Goal: Task Accomplishment & Management: Use online tool/utility

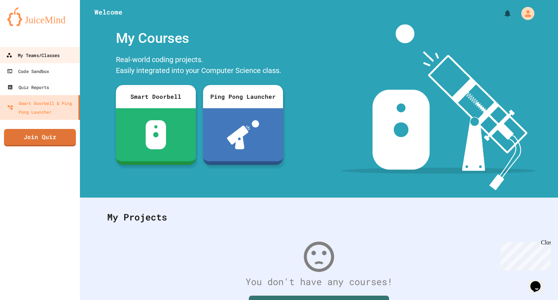
click at [34, 62] on link "My Teams/Classes" at bounding box center [40, 55] width 82 height 16
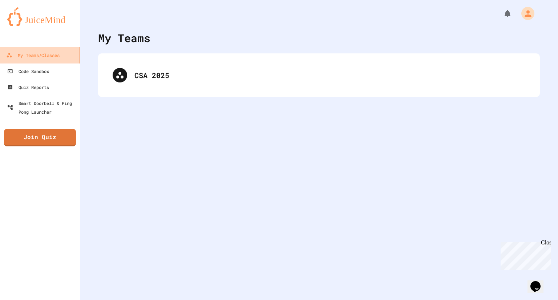
click at [35, 56] on div "My Teams/Classes" at bounding box center [32, 55] width 53 height 9
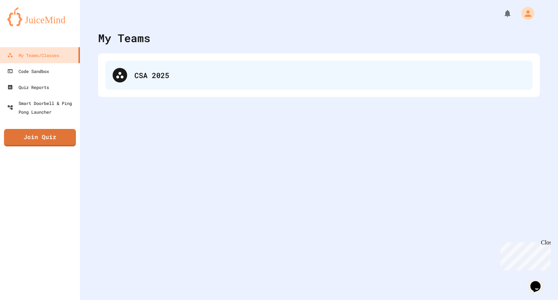
click at [160, 72] on div "CSA 2025" at bounding box center [329, 75] width 391 height 11
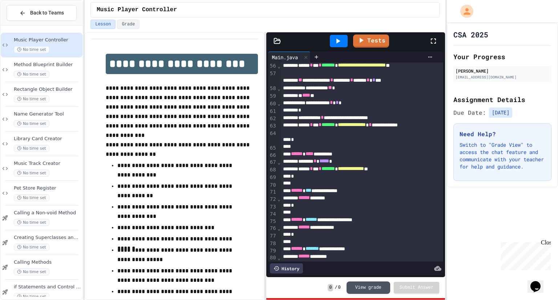
scroll to position [570, 0]
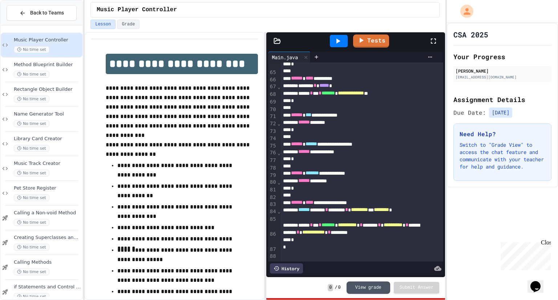
click at [357, 224] on span "**********" at bounding box center [347, 224] width 19 height 5
click at [54, 71] on div "No time set" at bounding box center [47, 74] width 67 height 7
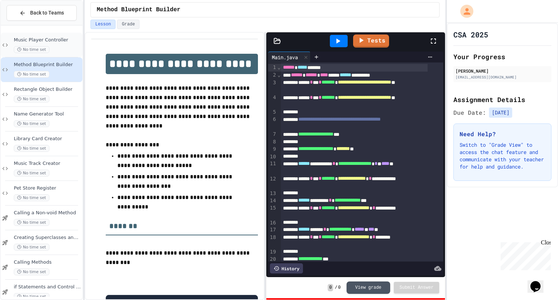
click at [47, 49] on span "No time set" at bounding box center [32, 49] width 36 height 7
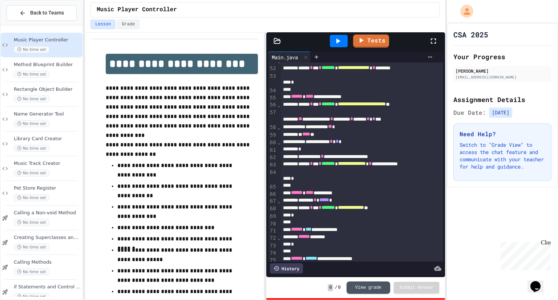
scroll to position [570, 0]
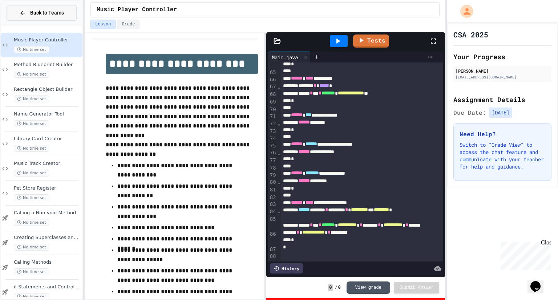
click at [33, 15] on span "Back to Teams" at bounding box center [47, 13] width 34 height 8
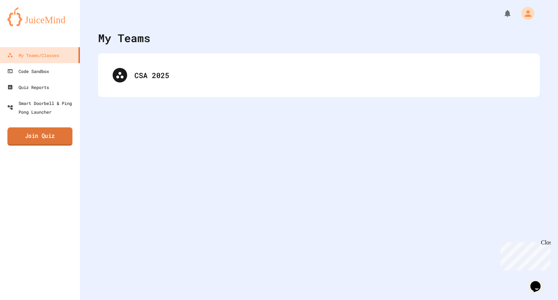
click at [54, 134] on link "Join Quiz" at bounding box center [39, 137] width 65 height 18
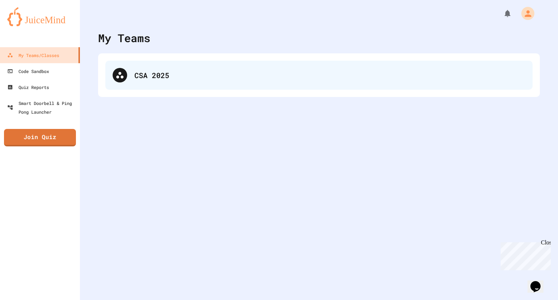
click at [131, 74] on div "CSA 2025" at bounding box center [318, 75] width 427 height 29
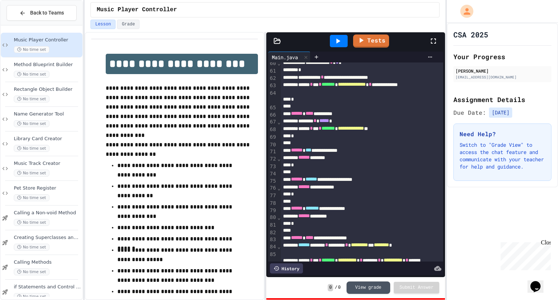
scroll to position [570, 0]
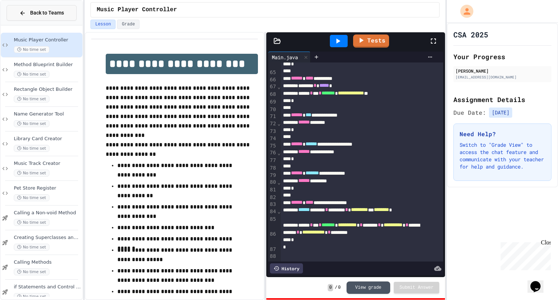
click at [40, 11] on span "Back to Teams" at bounding box center [47, 13] width 34 height 8
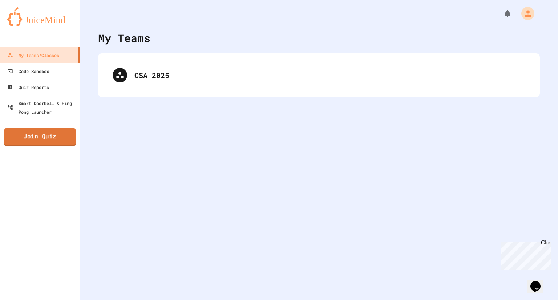
click at [55, 142] on link "Join Quiz" at bounding box center [40, 137] width 72 height 18
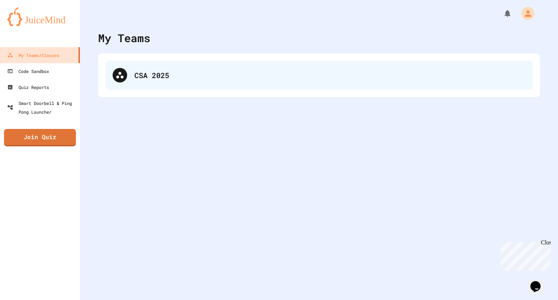
click at [147, 74] on div "CSA 2025" at bounding box center [329, 75] width 391 height 11
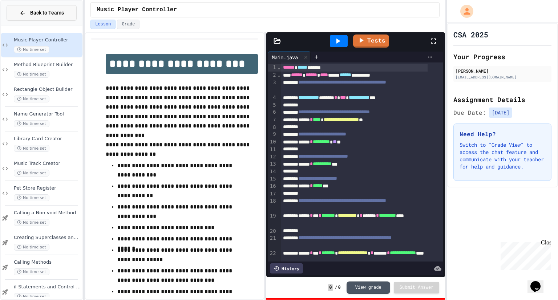
click at [56, 18] on button "Back to Teams" at bounding box center [42, 13] width 70 height 16
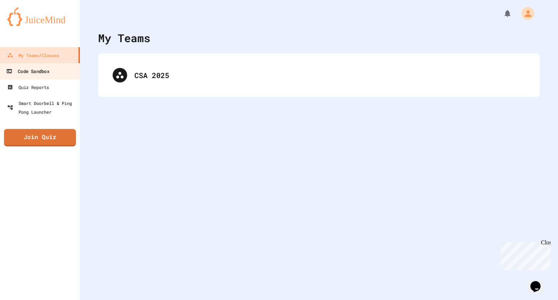
click at [60, 72] on link "Code Sandbox" at bounding box center [40, 71] width 82 height 16
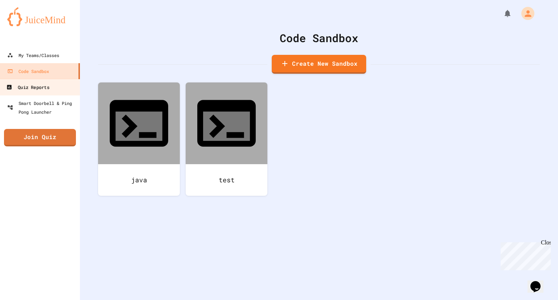
click at [60, 93] on link "Quiz Reports" at bounding box center [40, 87] width 82 height 16
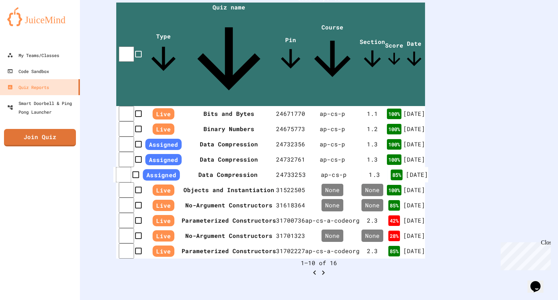
scroll to position [198, 0]
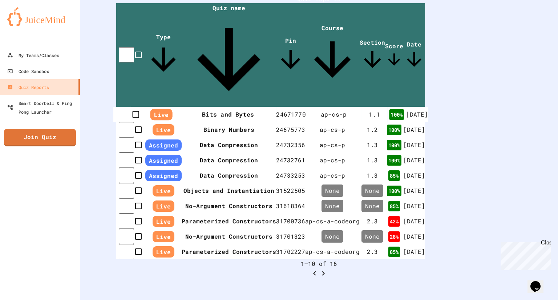
click at [157, 109] on span "Live" at bounding box center [161, 115] width 22 height 12
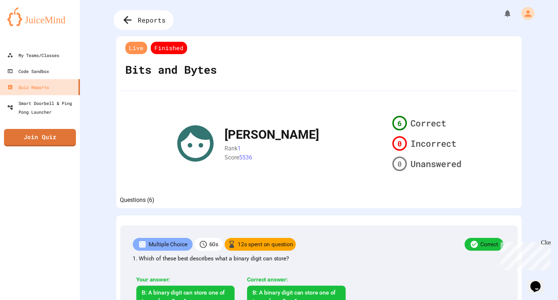
click at [143, 20] on span "Reports" at bounding box center [152, 19] width 28 height 9
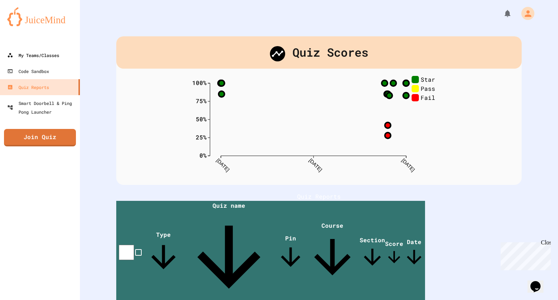
click at [38, 54] on div "My Teams/Classes" at bounding box center [33, 55] width 52 height 9
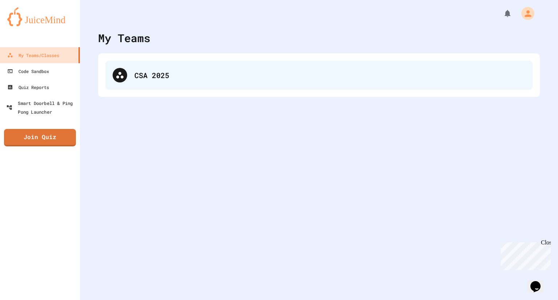
click at [145, 70] on div "CSA 2025" at bounding box center [329, 75] width 391 height 11
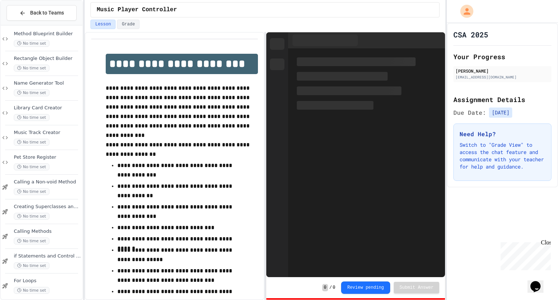
scroll to position [36, 0]
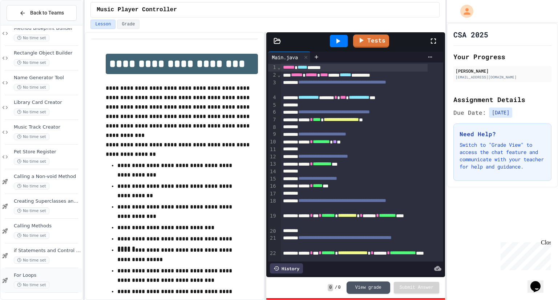
click at [41, 283] on span "No time set" at bounding box center [32, 285] width 36 height 7
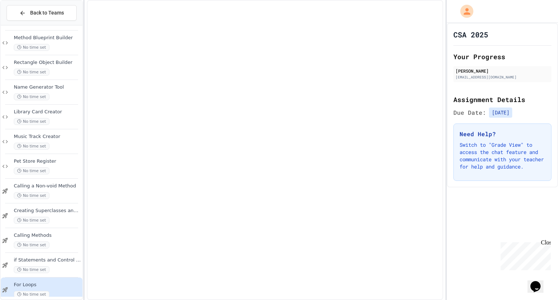
scroll to position [27, 0]
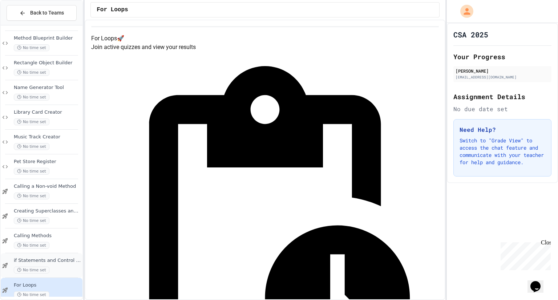
click at [60, 271] on div "No time set" at bounding box center [47, 270] width 67 height 7
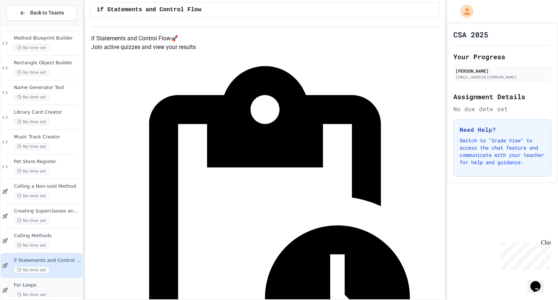
click at [56, 286] on span "For Loops" at bounding box center [47, 285] width 67 height 6
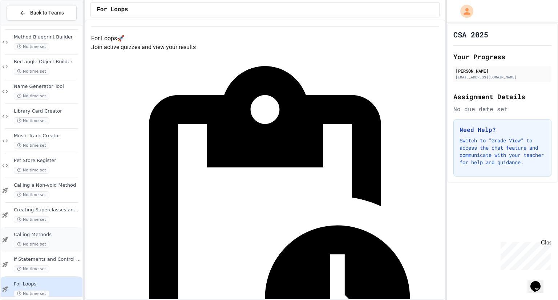
scroll to position [36, 0]
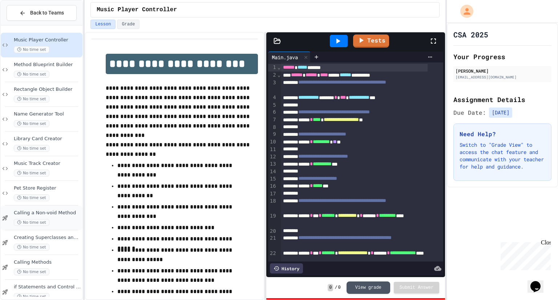
scroll to position [12, 0]
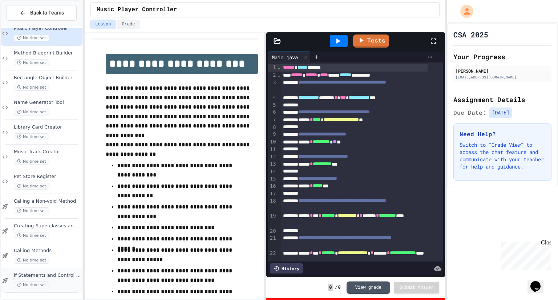
click at [48, 273] on span "if Statements and Control Flow" at bounding box center [47, 276] width 67 height 6
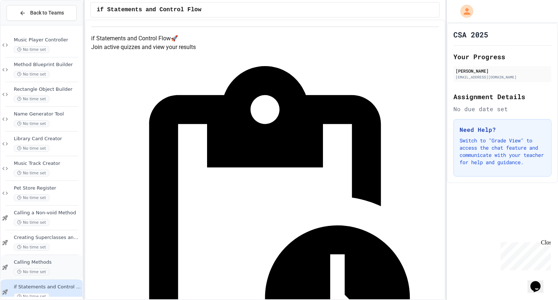
scroll to position [36, 0]
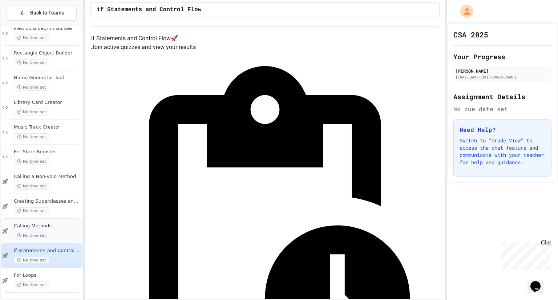
click at [65, 270] on div "For Loops No time set" at bounding box center [42, 280] width 82 height 25
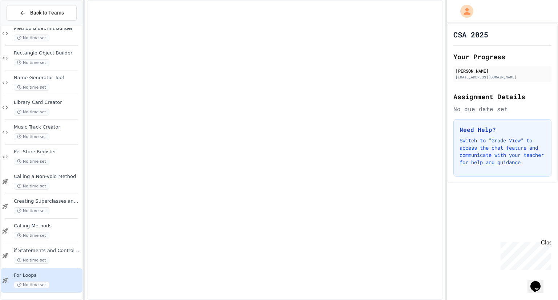
scroll to position [28, 0]
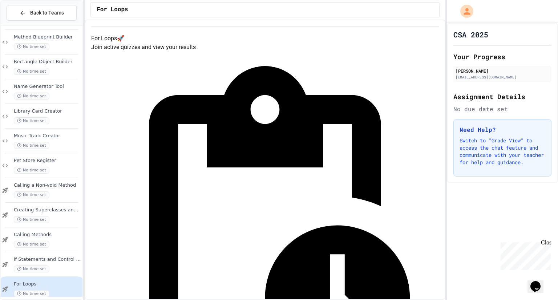
click at [554, 238] on div "CSA 2025 Your Progress [PERSON_NAME] [EMAIL_ADDRESS][DOMAIN_NAME] Assignment De…" at bounding box center [502, 161] width 111 height 277
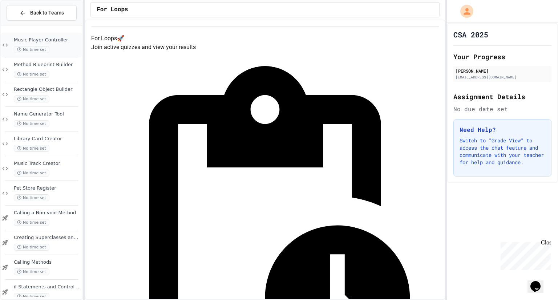
scroll to position [0, 0]
click at [57, 109] on div "Name Generator Tool No time set" at bounding box center [42, 119] width 82 height 25
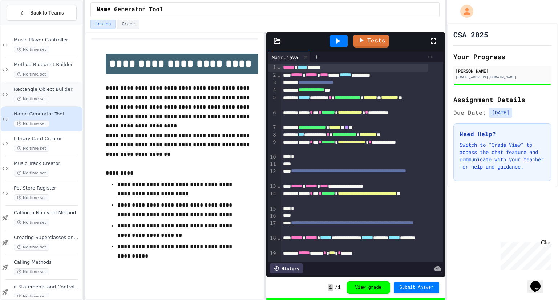
click at [55, 97] on div "No time set" at bounding box center [47, 99] width 67 height 7
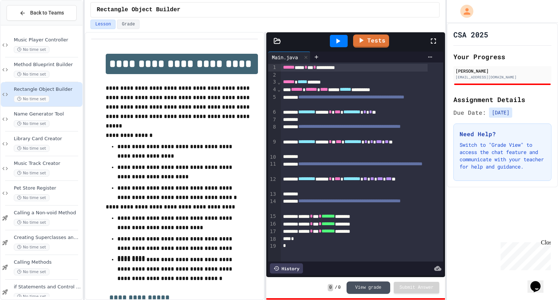
click at [370, 286] on button "View grade" at bounding box center [369, 288] width 44 height 12
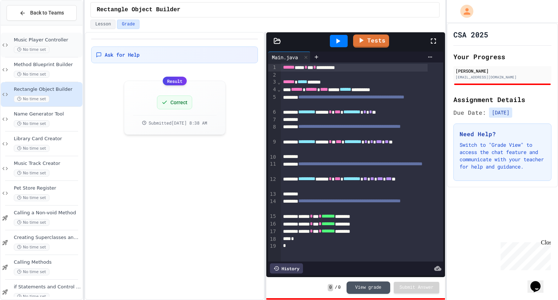
click at [54, 43] on div "Music Player Controller No time set" at bounding box center [47, 45] width 67 height 16
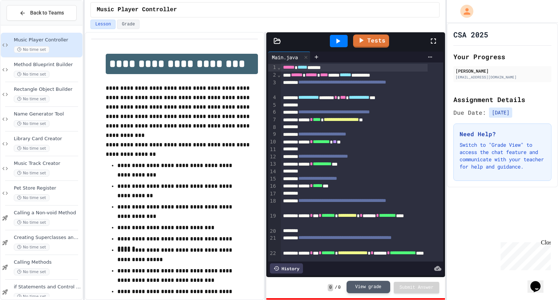
click at [371, 290] on button "View grade" at bounding box center [369, 287] width 44 height 12
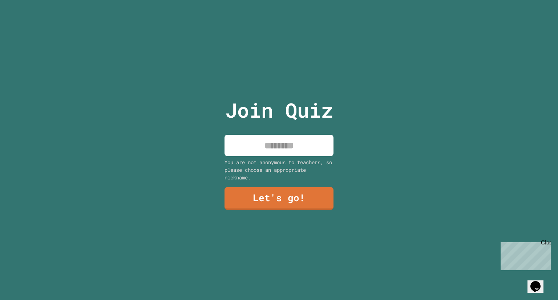
click at [305, 143] on input at bounding box center [279, 145] width 109 height 21
type input "********"
click at [264, 195] on link "Let's go!" at bounding box center [279, 197] width 110 height 23
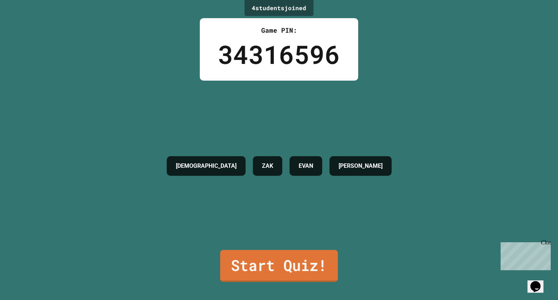
click at [289, 263] on link "Start Quiz!" at bounding box center [279, 266] width 118 height 32
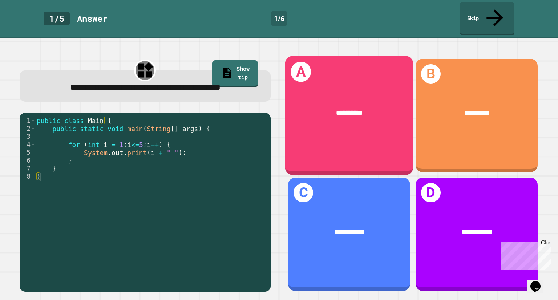
click at [327, 108] on div "*********" at bounding box center [349, 113] width 100 height 11
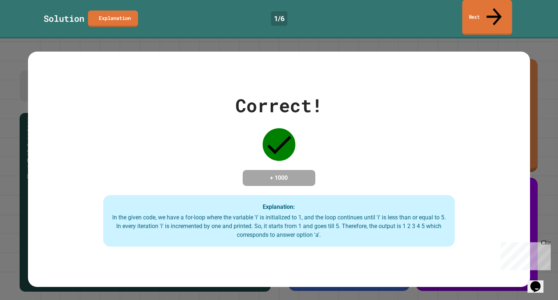
click at [505, 12] on link "Next" at bounding box center [487, 17] width 50 height 35
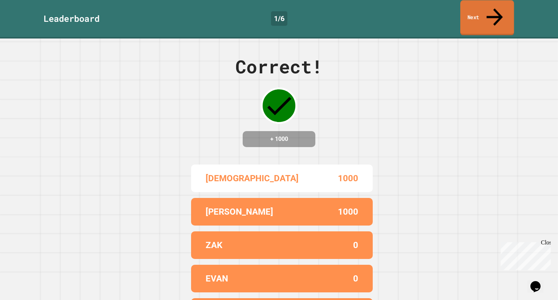
click at [501, 12] on link "Next" at bounding box center [487, 17] width 54 height 35
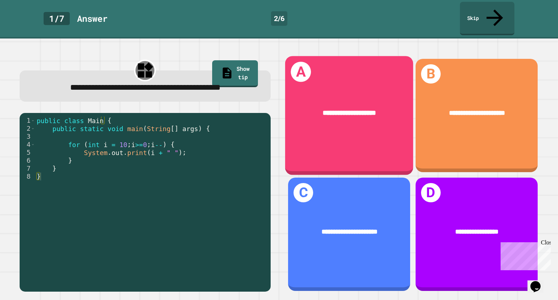
click at [368, 124] on div "**********" at bounding box center [349, 115] width 128 height 119
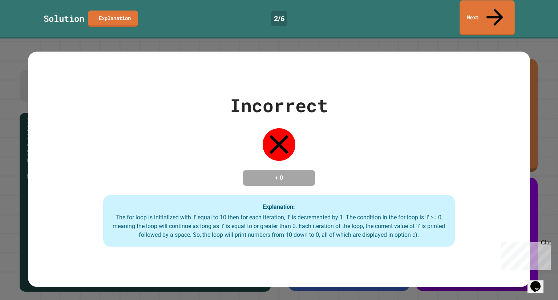
click at [465, 10] on link "Next" at bounding box center [487, 17] width 55 height 35
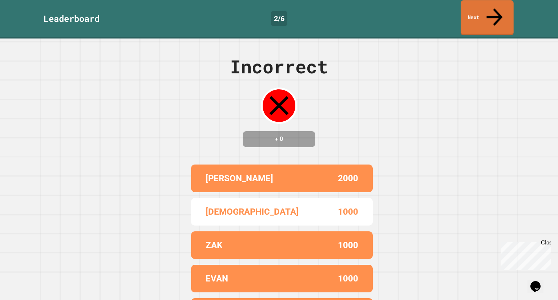
click at [465, 10] on link "Next" at bounding box center [487, 17] width 53 height 35
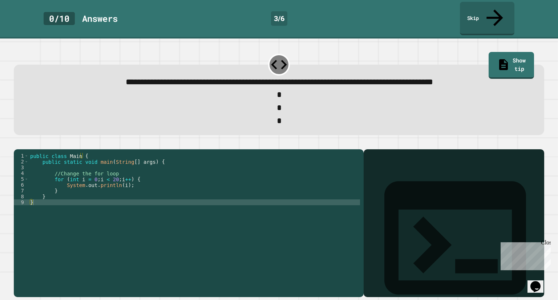
click at [110, 179] on div "public class Main { public static void main ( String [ ] args ) { //Change the …" at bounding box center [194, 223] width 331 height 140
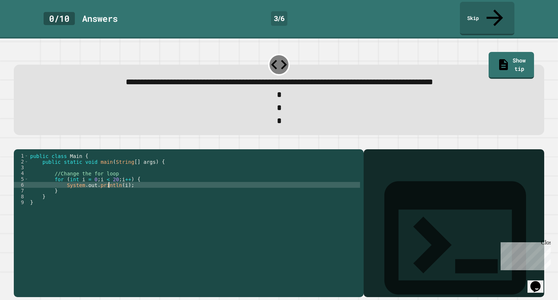
click at [110, 179] on div "public class Main { public static void main ( String [ ] args ) { //Change the …" at bounding box center [194, 223] width 331 height 140
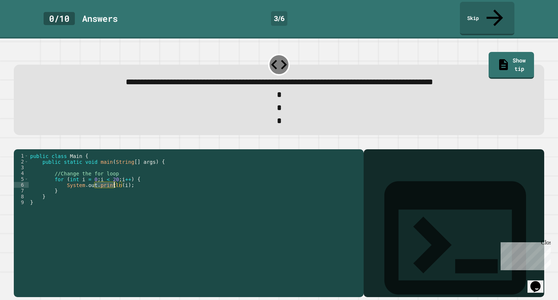
click at [112, 174] on div "public class Main { public static void main ( String [ ] args ) { //Change the …" at bounding box center [194, 223] width 331 height 140
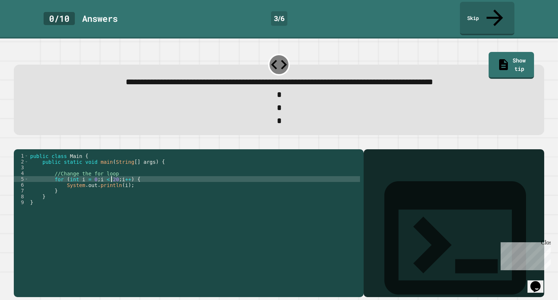
click at [112, 174] on div "public class Main { public static void main ( String [ ] args ) { //Change the …" at bounding box center [194, 223] width 331 height 140
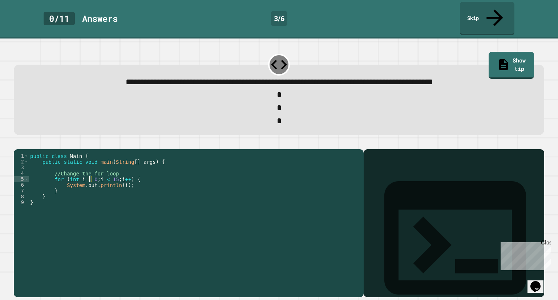
drag, startPoint x: 93, startPoint y: 175, endPoint x: 88, endPoint y: 175, distance: 4.7
click at [88, 175] on div "public class Main { public static void main ( String [ ] args ) { //Change the …" at bounding box center [194, 223] width 331 height 140
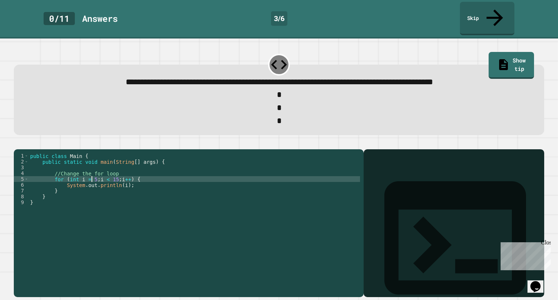
scroll to position [0, 4]
click at [112, 176] on div "public class Main { public static void main ( String [ ] args ) { //Change the …" at bounding box center [194, 223] width 331 height 140
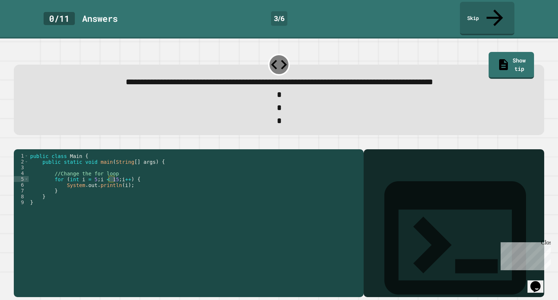
click at [17, 144] on icon "button" at bounding box center [17, 144] width 0 height 0
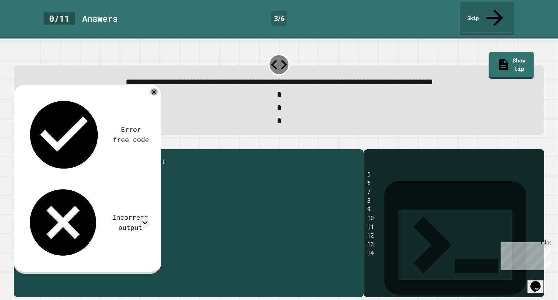
click at [114, 173] on div "public class Main { public static void main ( String [ ] args ) { //Change the …" at bounding box center [194, 217] width 331 height 128
click at [114, 173] on div "public class Main { public static void main ( String [ ] args ) { //Change the …" at bounding box center [194, 223] width 331 height 140
type textarea "**********"
click at [24, 145] on icon "button" at bounding box center [22, 147] width 4 height 5
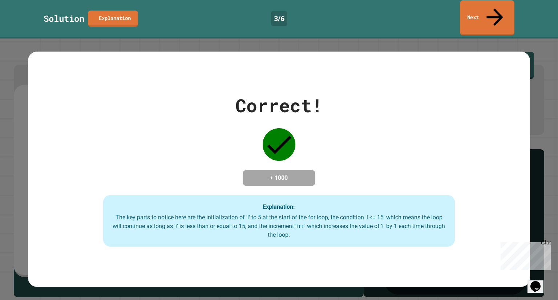
click at [463, 8] on link "Next" at bounding box center [487, 17] width 55 height 35
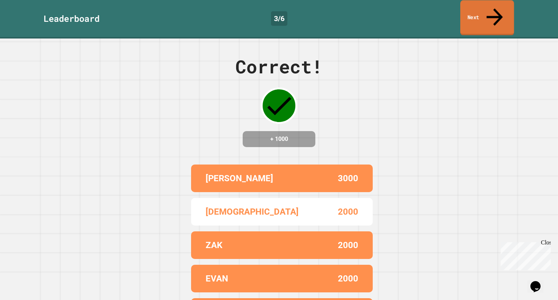
click at [492, 9] on icon at bounding box center [495, 17] width 24 height 26
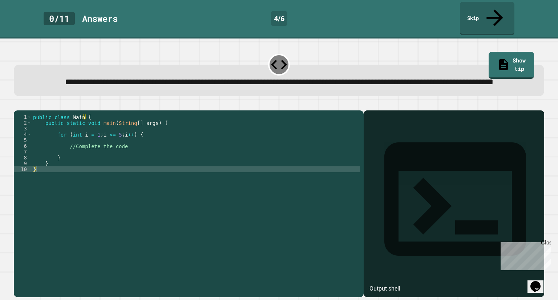
click at [92, 144] on div "public class Main { public static void main ( String [ ] args ) { for ( int i =…" at bounding box center [196, 198] width 328 height 169
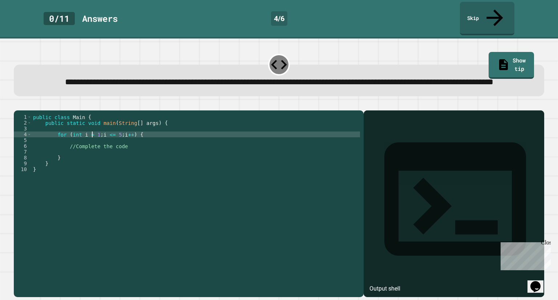
click at [93, 150] on div "public class Main { public static void main ( String [ ] args ) { for ( int i =…" at bounding box center [196, 198] width 328 height 169
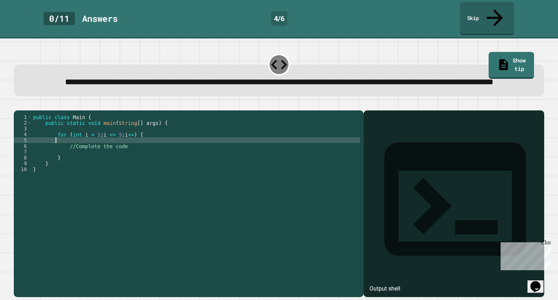
type textarea "*"
click at [17, 105] on icon "button" at bounding box center [17, 105] width 0 height 0
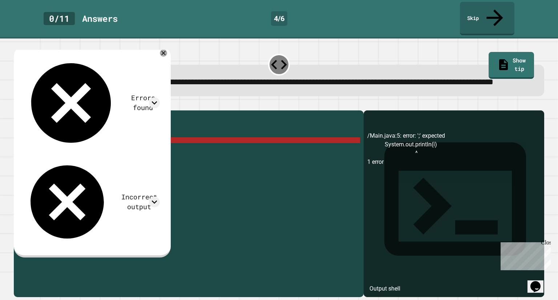
click at [131, 150] on div "public class Main { public static void main ( String [ ] args ) { for ( int i =…" at bounding box center [196, 198] width 328 height 169
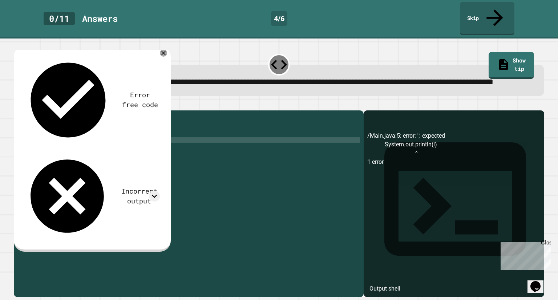
scroll to position [0, 6]
click at [17, 105] on icon "button" at bounding box center [17, 105] width 0 height 0
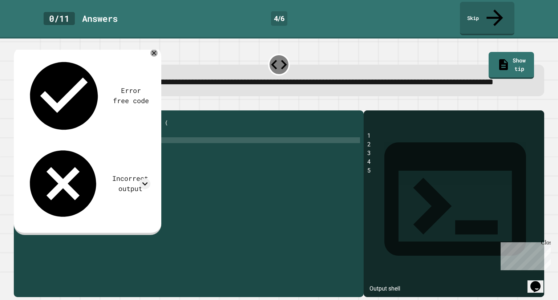
click at [163, 65] on div "**********" at bounding box center [279, 80] width 530 height 31
click at [158, 54] on div "Error free code 1 2 3 4 5 Incorrect output Expected output 1 4 9 16 25 My outpu…" at bounding box center [87, 140] width 147 height 189
click at [154, 54] on div at bounding box center [154, 53] width 8 height 8
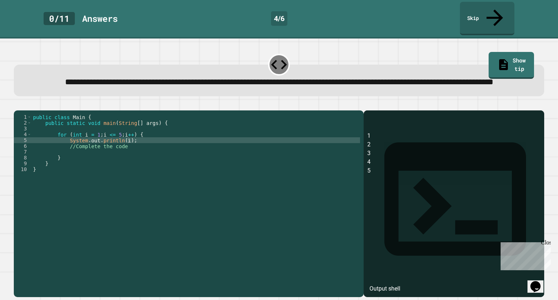
click at [122, 150] on div "public class Main { public static void main ( String [ ] args ) { for ( int i =…" at bounding box center [196, 198] width 328 height 169
click at [17, 105] on icon "button" at bounding box center [17, 105] width 0 height 0
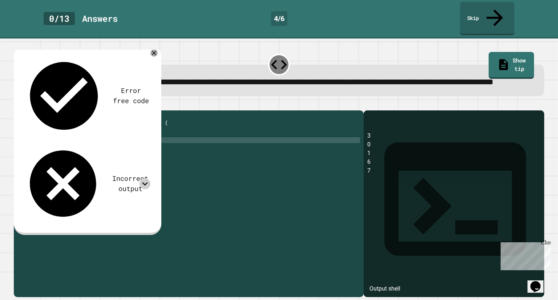
click at [148, 178] on icon at bounding box center [145, 183] width 11 height 11
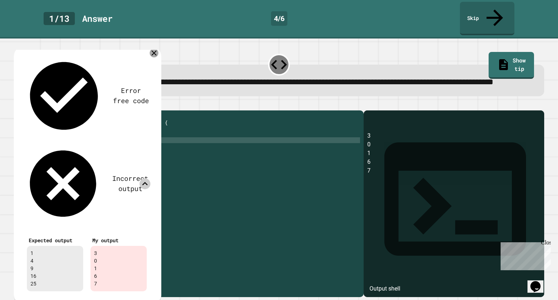
click at [154, 49] on icon at bounding box center [154, 53] width 9 height 9
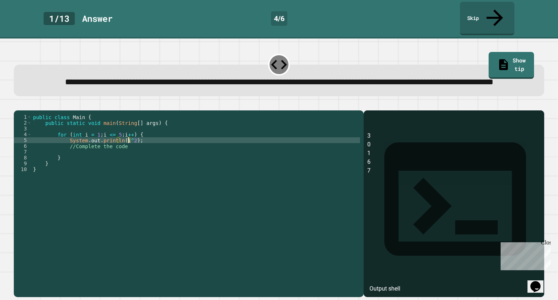
click at [128, 147] on div "public class Main { public static void main ( String [ ] args ) { for ( int i =…" at bounding box center [196, 198] width 328 height 169
click at [17, 105] on icon "button" at bounding box center [17, 105] width 0 height 0
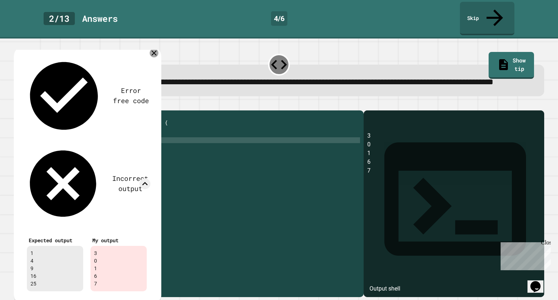
click at [152, 54] on div at bounding box center [154, 53] width 9 height 9
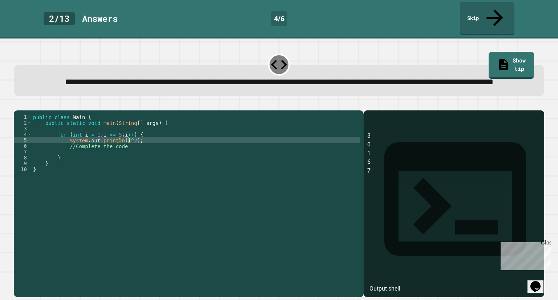
click at [128, 148] on div "public class Main { public static void main ( String [ ] args ) { for ( int i =…" at bounding box center [196, 198] width 328 height 169
type textarea "**********"
click at [17, 105] on icon "button" at bounding box center [17, 105] width 0 height 0
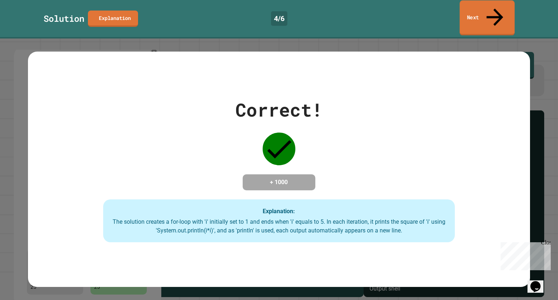
click at [474, 13] on link "Next" at bounding box center [487, 17] width 55 height 35
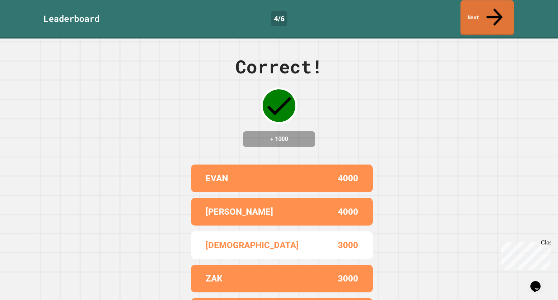
click at [474, 13] on link "Next" at bounding box center [486, 17] width 53 height 35
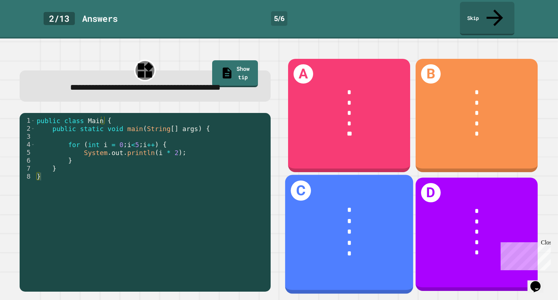
click at [364, 191] on div "* * * * *" at bounding box center [349, 232] width 128 height 82
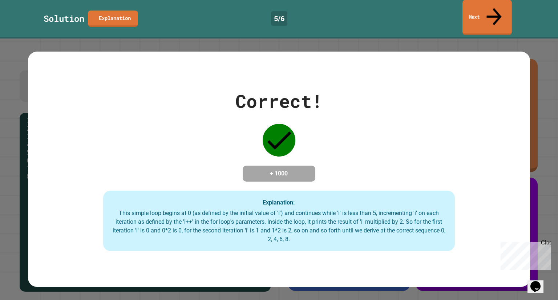
click at [483, 15] on link "Next" at bounding box center [487, 17] width 49 height 35
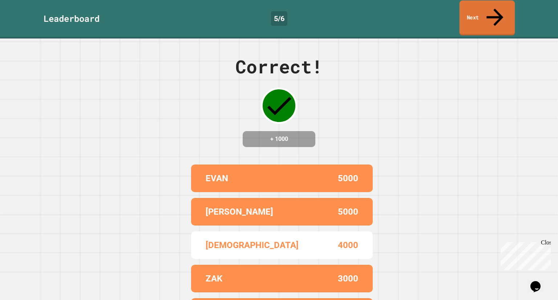
click at [474, 16] on link "Next" at bounding box center [488, 17] width 56 height 35
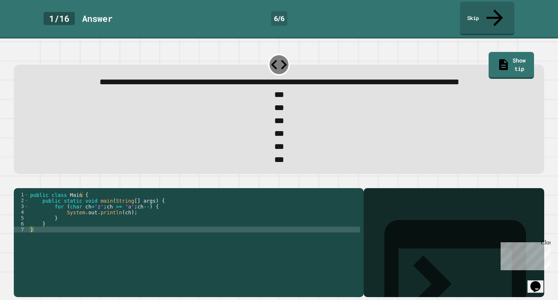
click at [17, 182] on icon "button" at bounding box center [17, 182] width 0 height 0
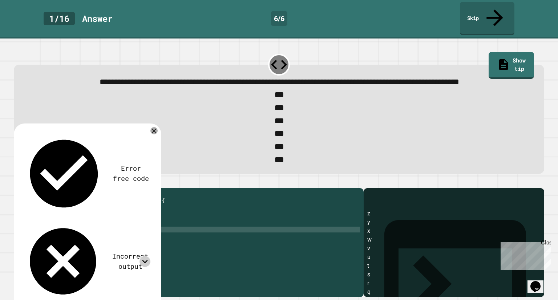
click at [145, 256] on icon at bounding box center [145, 261] width 11 height 11
click at [160, 124] on div "***" at bounding box center [279, 121] width 508 height 13
click at [148, 138] on div "Error free code" at bounding box center [86, 173] width 127 height 81
click at [153, 138] on div "Error free code z y x w v u t s r q p o n m l k j i h g f e d c b a Incorrect o…" at bounding box center [87, 271] width 134 height 285
click at [154, 135] on icon at bounding box center [154, 131] width 8 height 8
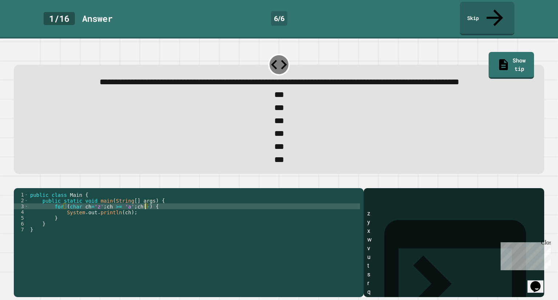
click at [145, 219] on div "public class Main { public static void main ( String [ ] args ) { for ( char ch…" at bounding box center [194, 235] width 331 height 87
click at [17, 182] on icon "button" at bounding box center [17, 182] width 0 height 0
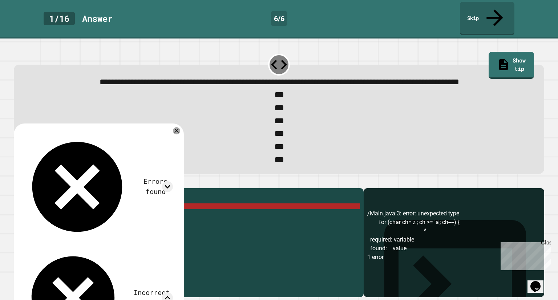
click at [184, 137] on div "Errors found /Main.java:3: error: unexpected type for (char ch='z'; ch >= 'a'; …" at bounding box center [99, 296] width 170 height 344
click at [180, 134] on icon at bounding box center [176, 130] width 7 height 7
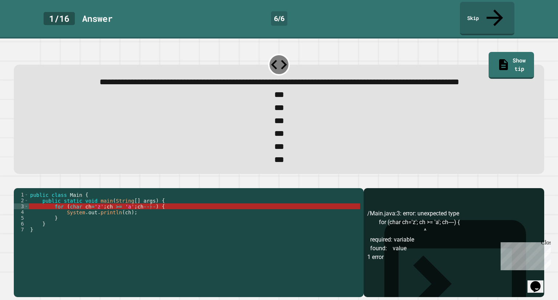
scroll to position [0, 6]
click at [145, 222] on div "public class Main { public static void main ( String [ ] args ) { for ( char ch…" at bounding box center [194, 235] width 331 height 87
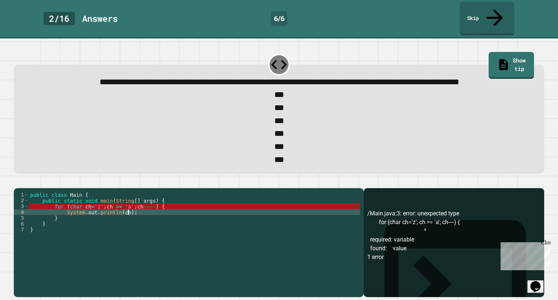
click at [145, 222] on div "public class Main { public static void main ( String [ ] args ) { for ( char ch…" at bounding box center [194, 235] width 331 height 87
click at [146, 220] on div "public class Main { public static void main ( String [ ] args ) { for ( char ch…" at bounding box center [194, 235] width 331 height 87
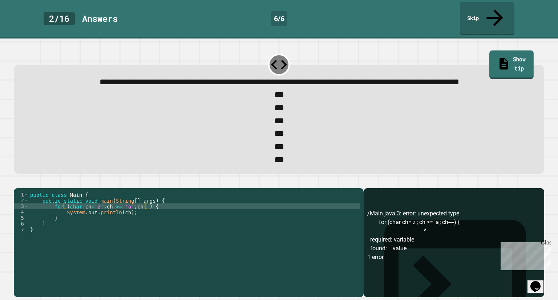
click at [517, 51] on link "Show tip" at bounding box center [511, 65] width 44 height 28
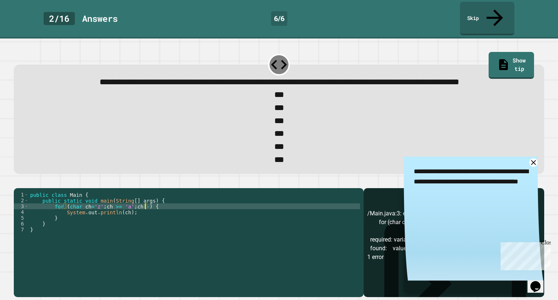
click at [144, 220] on div "public class Main { public static void main ( String [ ] args ) { for ( char ch…" at bounding box center [194, 235] width 331 height 87
click at [17, 182] on icon "button" at bounding box center [17, 182] width 0 height 0
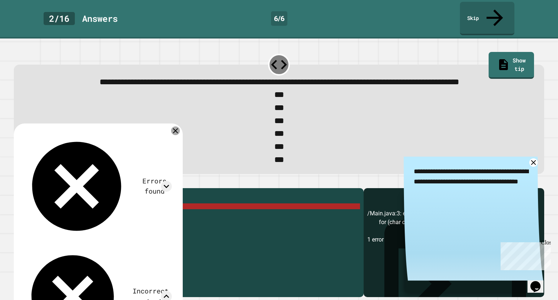
click at [180, 134] on icon at bounding box center [175, 130] width 9 height 9
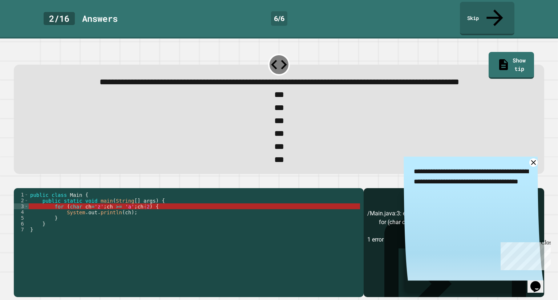
click at [144, 219] on div "public class Main { public static void main ( String [ ] args ) { for ( char ch…" at bounding box center [194, 235] width 331 height 87
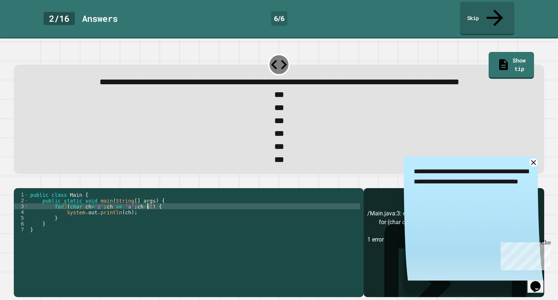
type textarea "**********"
click at [17, 182] on icon "button" at bounding box center [17, 182] width 0 height 0
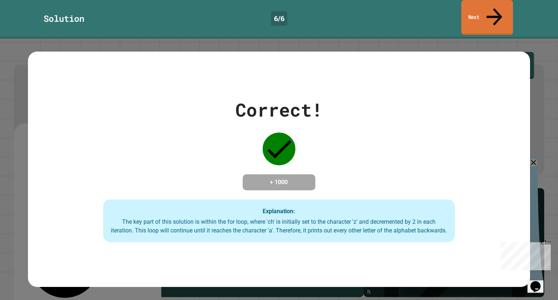
click at [481, 9] on link "Next" at bounding box center [487, 17] width 52 height 35
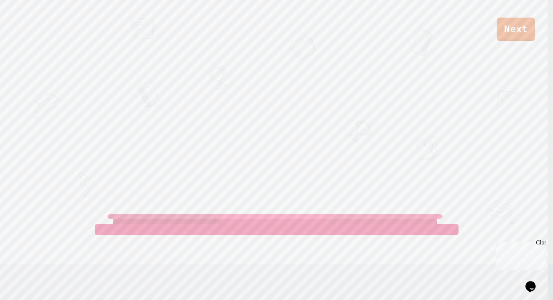
click at [516, 36] on link "Next" at bounding box center [515, 29] width 38 height 23
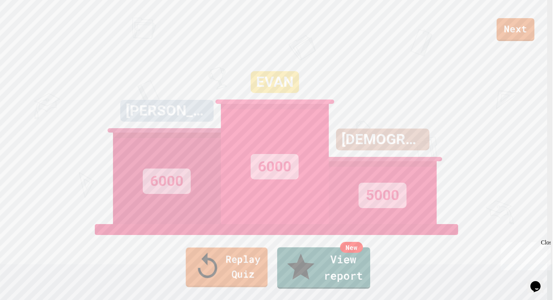
click at [202, 272] on link "Replay Quiz" at bounding box center [227, 268] width 82 height 40
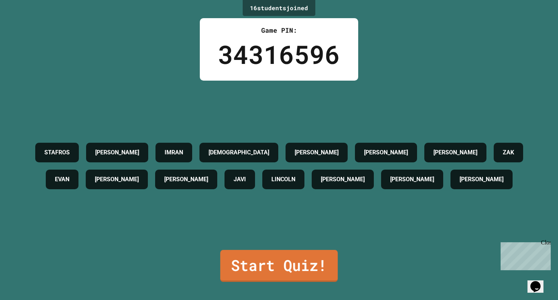
click at [252, 250] on link "Start Quiz!" at bounding box center [279, 266] width 118 height 32
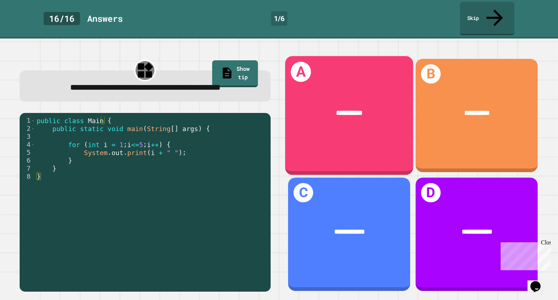
click at [293, 149] on div "A *********" at bounding box center [349, 115] width 128 height 119
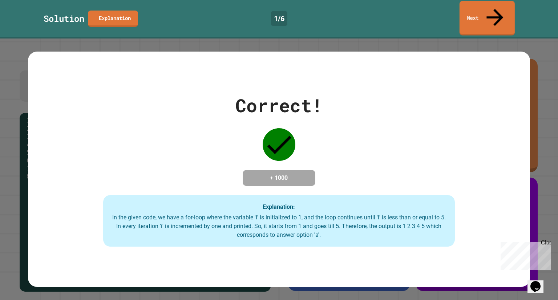
click at [461, 9] on link "Next" at bounding box center [487, 18] width 55 height 35
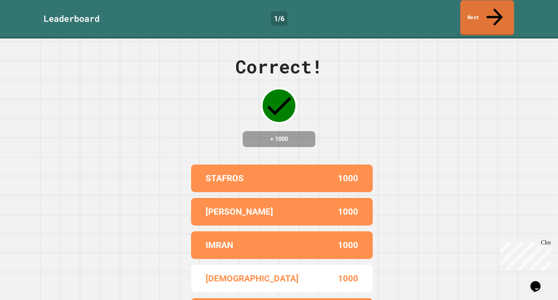
click at [485, 5] on link "Next" at bounding box center [487, 17] width 54 height 35
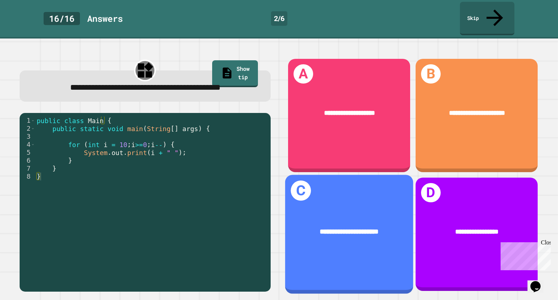
click at [334, 190] on div "**********" at bounding box center [349, 234] width 128 height 119
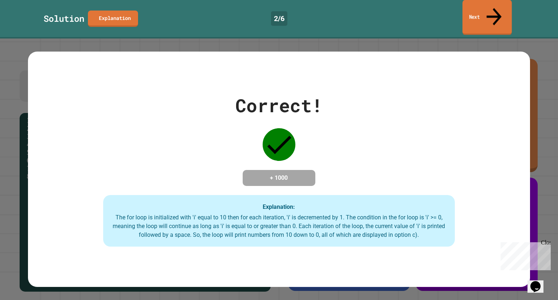
click at [482, 8] on link "Next" at bounding box center [487, 17] width 49 height 35
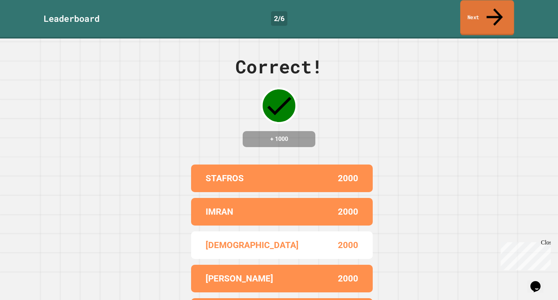
click at [478, 9] on link "Next" at bounding box center [487, 17] width 54 height 35
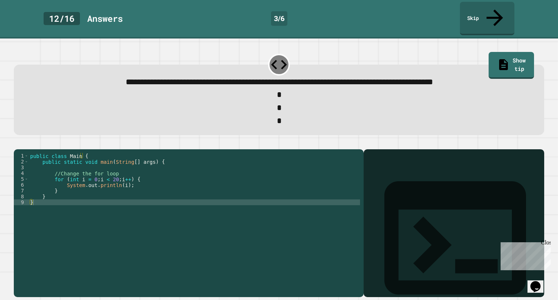
click at [113, 178] on div "public class Main { public static void main ( String [ ] args ) { //Change the …" at bounding box center [194, 223] width 331 height 140
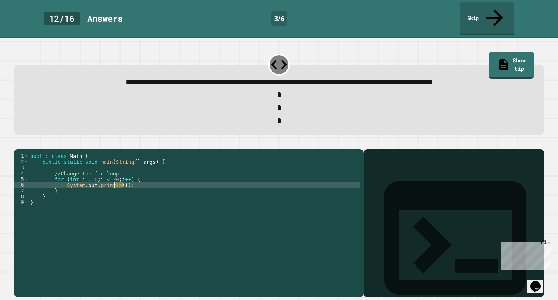
click at [113, 178] on div "public class Main { public static void main ( String [ ] args ) { //Change the …" at bounding box center [194, 223] width 331 height 140
click at [111, 173] on div "public class Main { public static void main ( String [ ] args ) { //Change the …" at bounding box center [194, 223] width 331 height 140
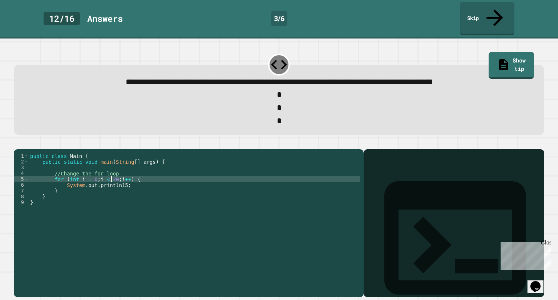
click at [111, 173] on div "public class Main { public static void main ( String [ ] args ) { //Change the …" at bounding box center [194, 223] width 331 height 140
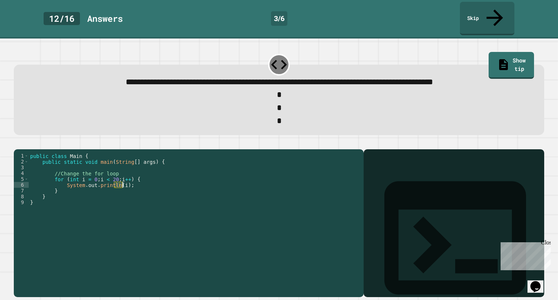
click at [110, 172] on div "public class Main { public static void main ( String [ ] args ) { //Change the …" at bounding box center [194, 223] width 331 height 140
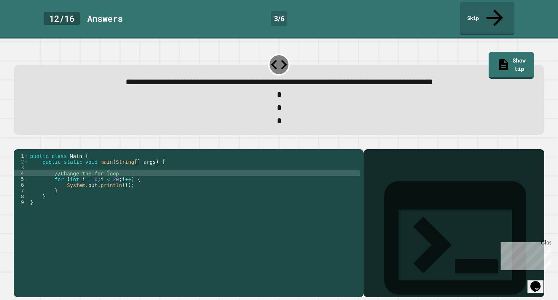
click at [111, 176] on div "public class Main { public static void main ( String [ ] args ) { //Change the …" at bounding box center [194, 223] width 331 height 140
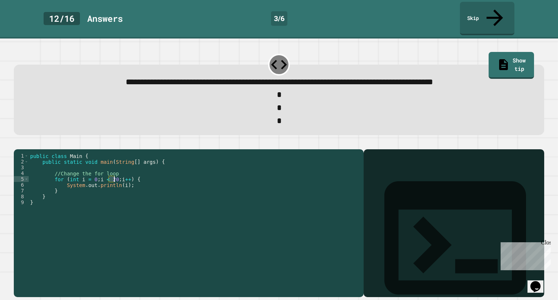
click at [111, 176] on div "public class Main { public static void main ( String [ ] args ) { //Change the …" at bounding box center [194, 223] width 331 height 140
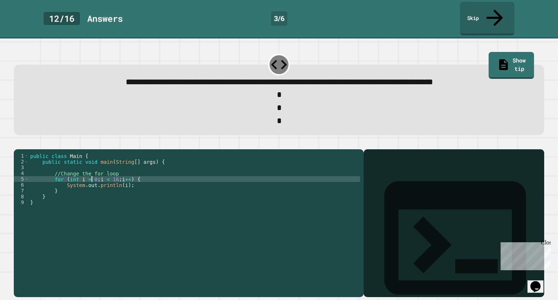
click at [93, 173] on div "public class Main { public static void main ( String [ ] args ) { //Change the …" at bounding box center [194, 223] width 331 height 140
type textarea "**********"
click at [17, 144] on icon "button" at bounding box center [17, 144] width 0 height 0
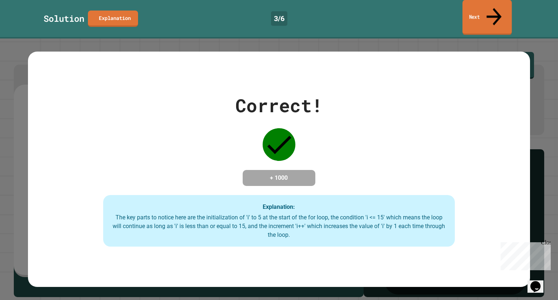
click at [495, 11] on icon at bounding box center [494, 17] width 23 height 26
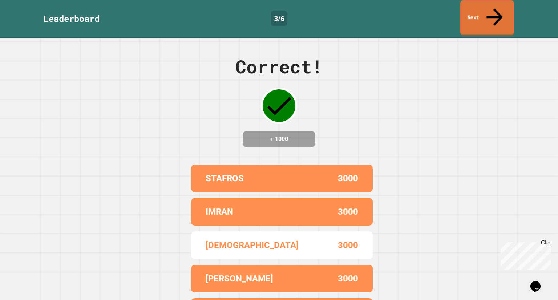
click at [495, 11] on icon at bounding box center [495, 16] width 16 height 17
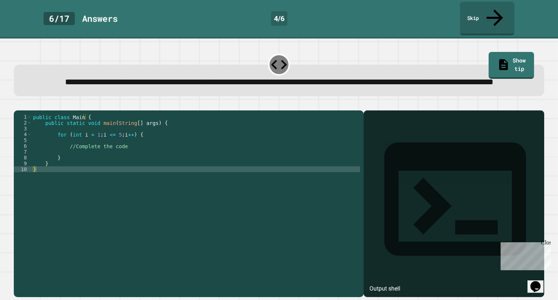
click at [107, 147] on div "public class Main { public static void main ( String [ ] args ) { for ( int i =…" at bounding box center [196, 198] width 328 height 169
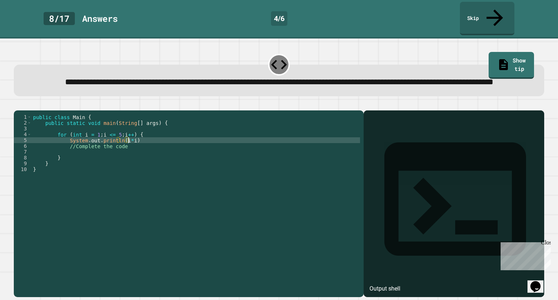
scroll to position [0, 6]
click at [17, 105] on button "button" at bounding box center [17, 105] width 0 height 0
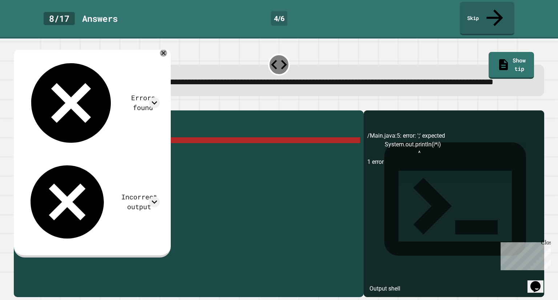
click at [185, 148] on div "public class Main { public static void main ( String [ ] args ) { for ( int i =…" at bounding box center [196, 198] width 328 height 169
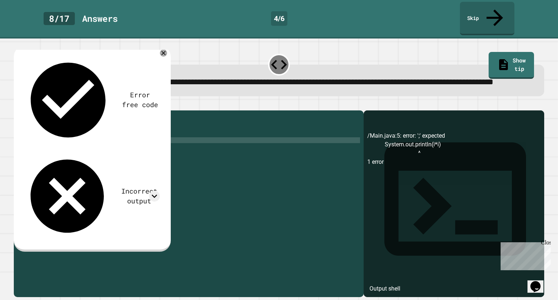
scroll to position [0, 7]
type textarea "**********"
click at [17, 105] on icon "button" at bounding box center [17, 105] width 0 height 0
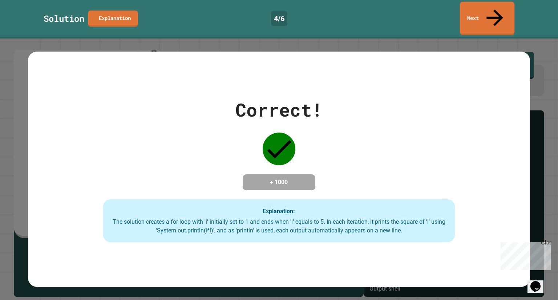
click at [473, 15] on link "Next" at bounding box center [487, 18] width 55 height 33
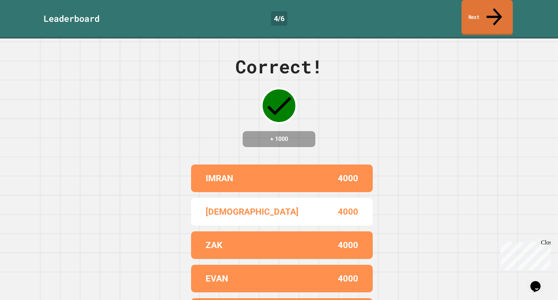
click at [478, 9] on link "Next" at bounding box center [486, 17] width 51 height 35
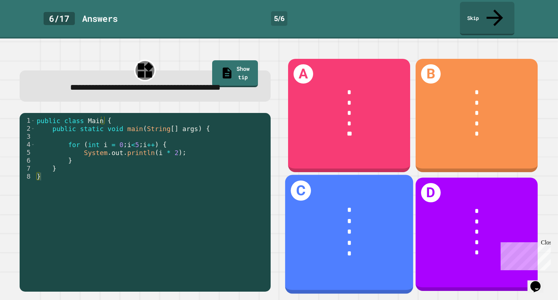
click at [337, 216] on div "*" at bounding box center [349, 221] width 100 height 11
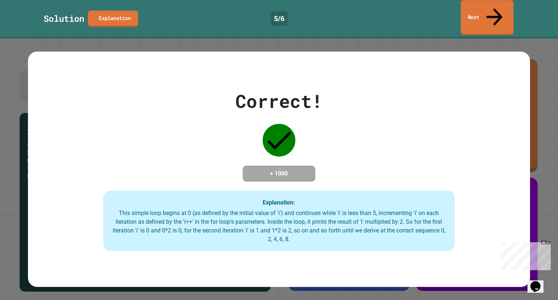
click at [471, 7] on link "Next" at bounding box center [487, 17] width 53 height 35
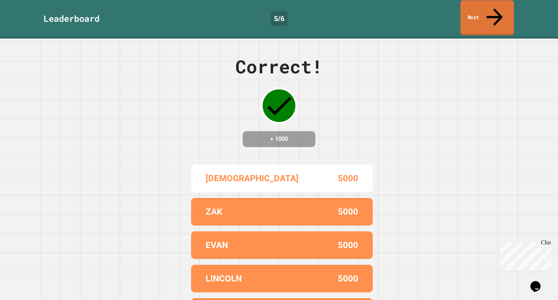
click at [471, 7] on link "Next" at bounding box center [487, 17] width 54 height 35
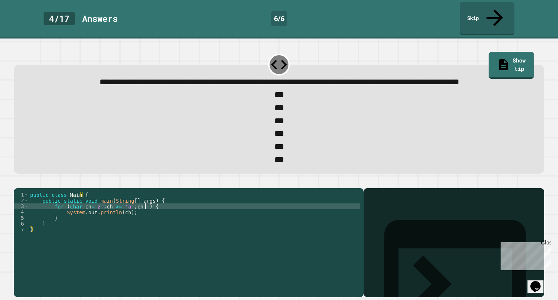
click at [144, 218] on div "public class Main { public static void main ( String [ ] args ) { for ( char ch…" at bounding box center [194, 235] width 331 height 87
click at [17, 182] on icon "button" at bounding box center [17, 182] width 0 height 0
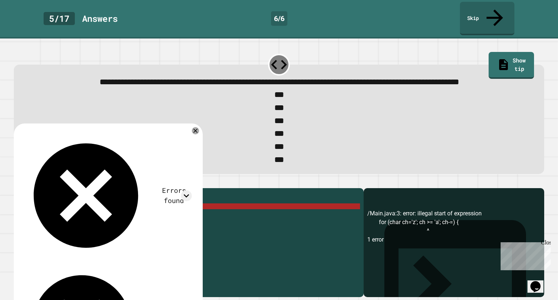
click at [145, 221] on div "public class Main { public static void main ( String [ ] args ) { for ( char ch…" at bounding box center [194, 235] width 331 height 87
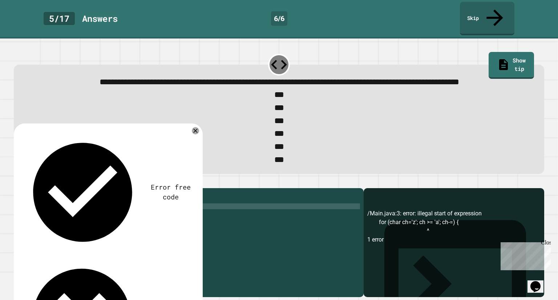
click at [17, 182] on icon "button" at bounding box center [17, 182] width 0 height 0
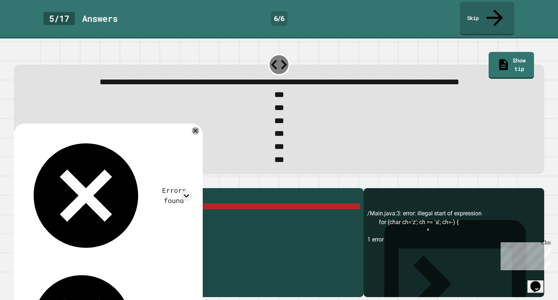
click at [143, 220] on div "public class Main { public static void main ( String [ ] args ) { for ( char ch…" at bounding box center [194, 235] width 331 height 87
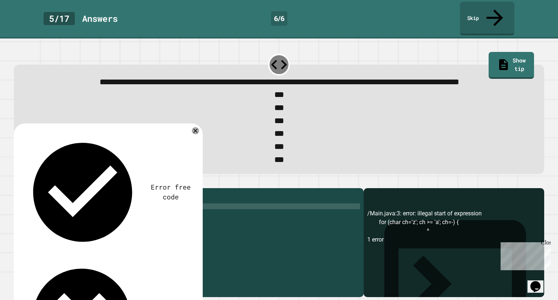
click at [17, 182] on icon "button" at bounding box center [17, 182] width 0 height 0
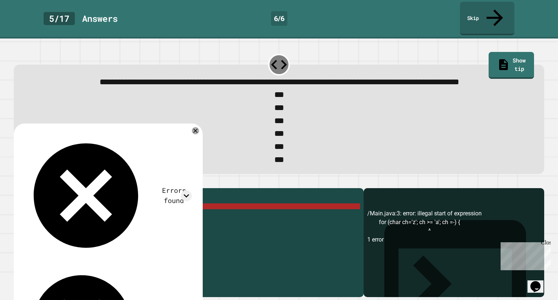
click at [142, 221] on div "public class Main { public static void main ( String [ ] args ) { for ( char ch…" at bounding box center [194, 235] width 331 height 87
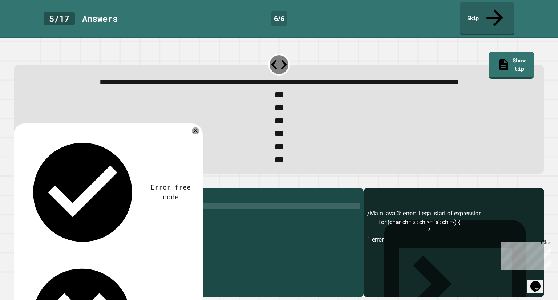
click at [17, 182] on button "button" at bounding box center [17, 182] width 0 height 0
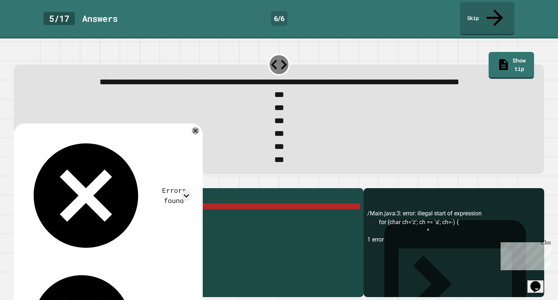
click at [142, 218] on div "public class Main { public static void main ( String [ ] args ) { for ( char ch…" at bounding box center [194, 235] width 331 height 87
click at [144, 219] on div "public class Main { public static void main ( String [ ] args ) { for ( char ch…" at bounding box center [194, 230] width 331 height 76
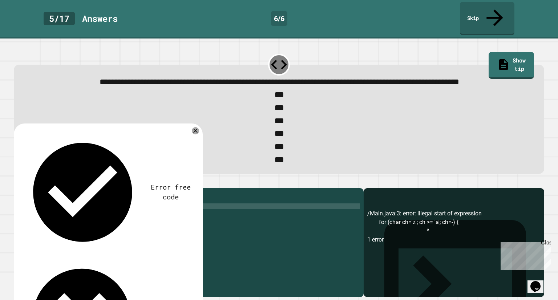
scroll to position [0, 8]
click at [133, 225] on div "public class Main { public static void main ( String [ ] args ) { for ( char ch…" at bounding box center [194, 235] width 331 height 87
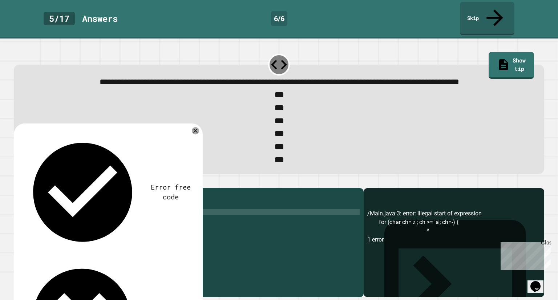
type textarea "**********"
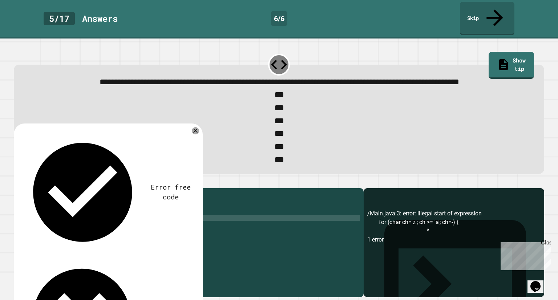
scroll to position [0, 3]
click at [24, 189] on icon "button" at bounding box center [22, 186] width 4 height 5
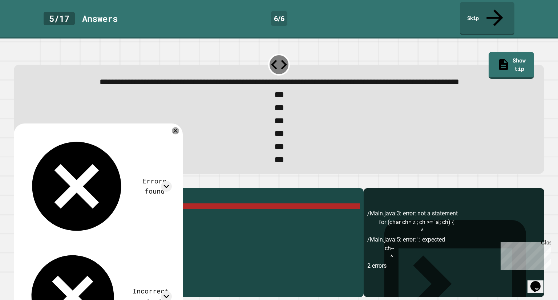
click at [140, 219] on div "public class Main { public static void main ( String [ ] args ) { for ( char ch…" at bounding box center [194, 235] width 331 height 87
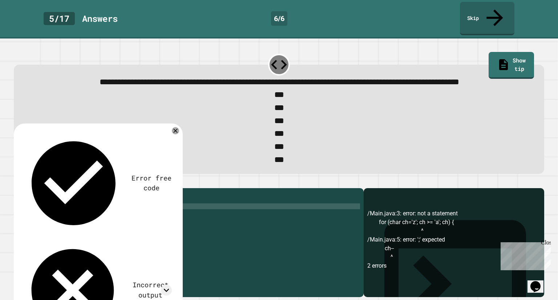
scroll to position [0, 8]
click at [17, 182] on icon "button" at bounding box center [17, 182] width 0 height 0
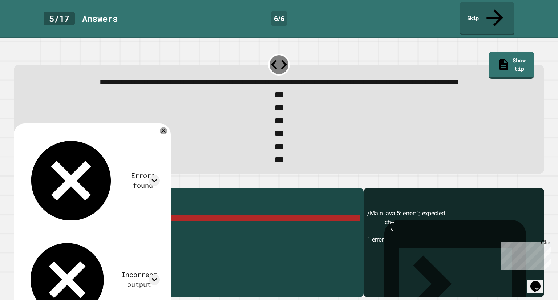
click at [102, 231] on div "public class Main { public static void main ( String [ ] args ) { for ( char ch…" at bounding box center [194, 235] width 331 height 87
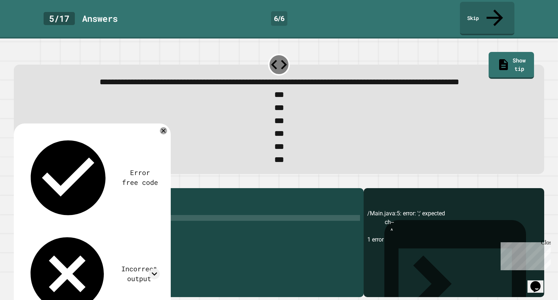
type textarea "*****"
click at [17, 182] on icon "button" at bounding box center [17, 182] width 0 height 0
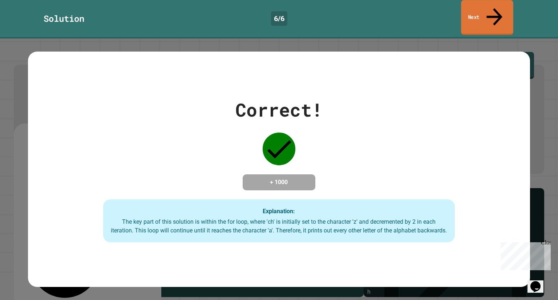
click at [481, 11] on link "Next" at bounding box center [487, 17] width 52 height 35
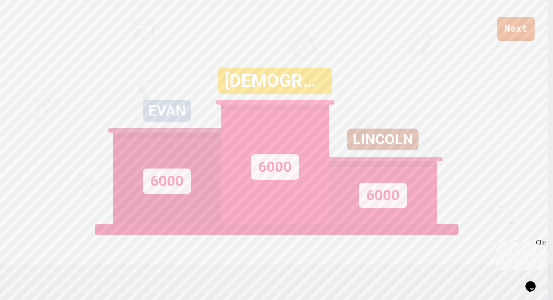
click at [513, 31] on link "Next" at bounding box center [515, 29] width 37 height 24
